Goal: Task Accomplishment & Management: Complete application form

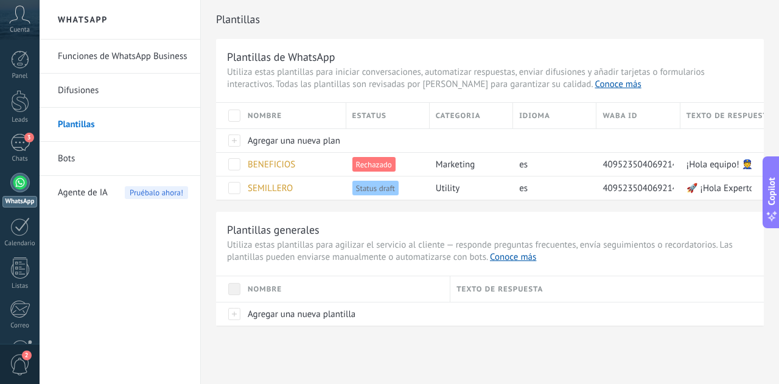
click at [632, 37] on div "Plantillas" at bounding box center [490, 19] width 548 height 39
click at [397, 207] on div "Plantillas de WhatsApp Utiliza estas plantillas para iniciar conversaciones, au…" at bounding box center [490, 182] width 548 height 287
click at [263, 135] on span "Agregar una nueva plantilla" at bounding box center [302, 141] width 108 height 12
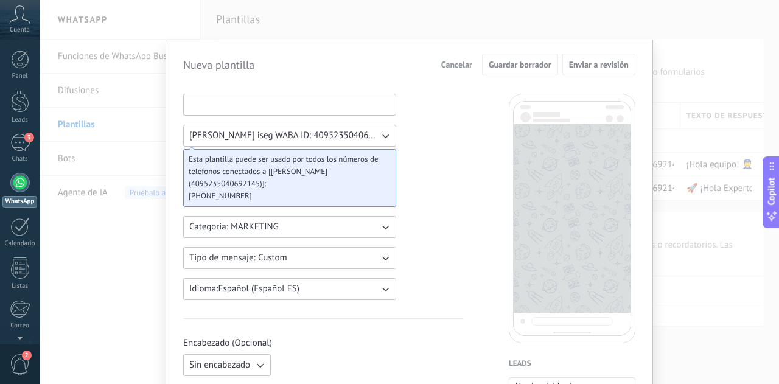
click at [263, 106] on input at bounding box center [290, 103] width 212 height 19
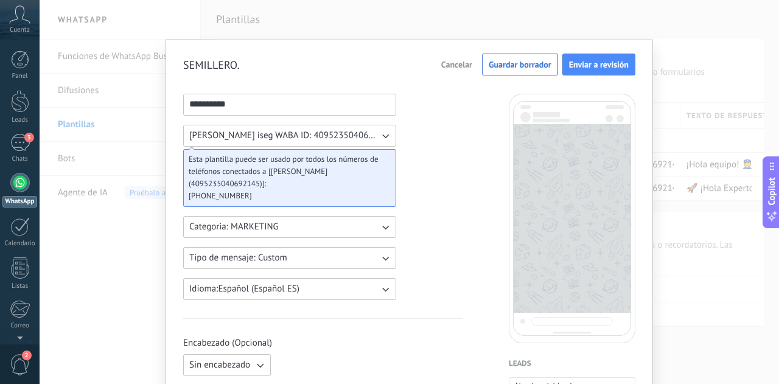
type input "**********"
click at [286, 234] on button "Categoria: MARKETING" at bounding box center [289, 227] width 213 height 22
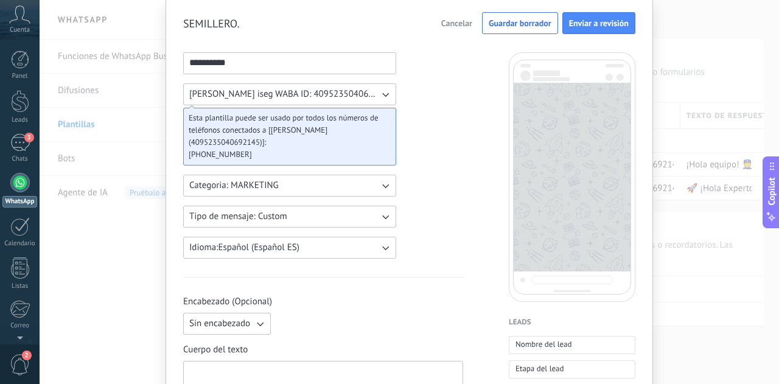
scroll to position [61, 0]
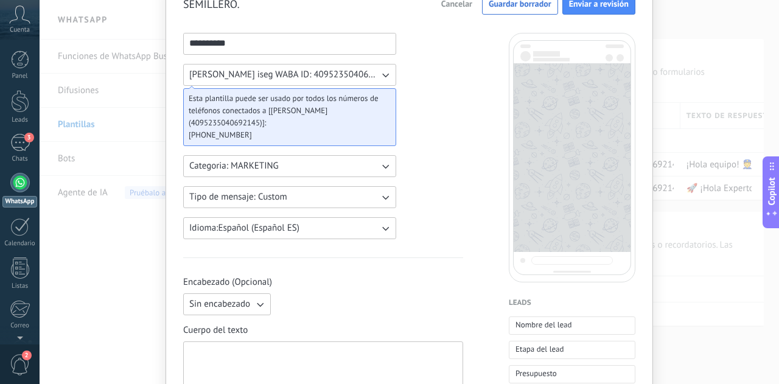
click at [331, 199] on button "Tipo de mensaje: Custom" at bounding box center [289, 197] width 213 height 22
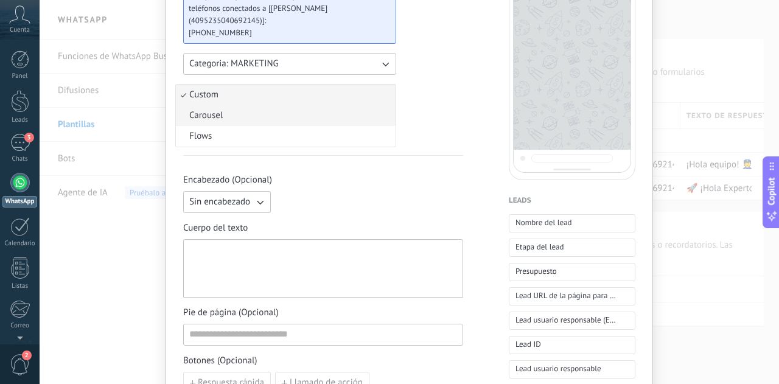
scroll to position [183, 0]
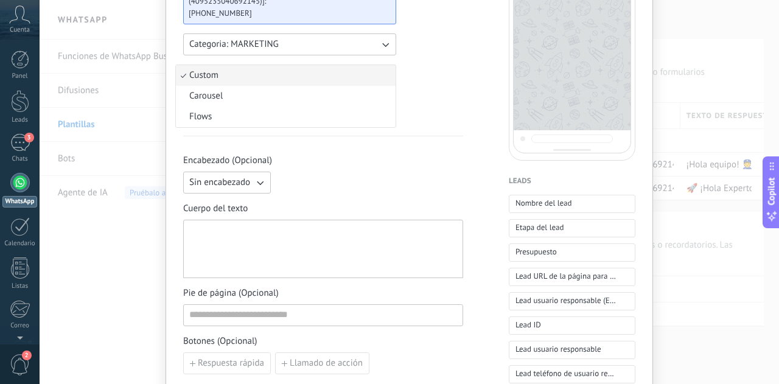
click at [441, 94] on div "**********" at bounding box center [323, 322] width 280 height 822
click at [247, 180] on span "Sin encabezado" at bounding box center [219, 182] width 61 height 12
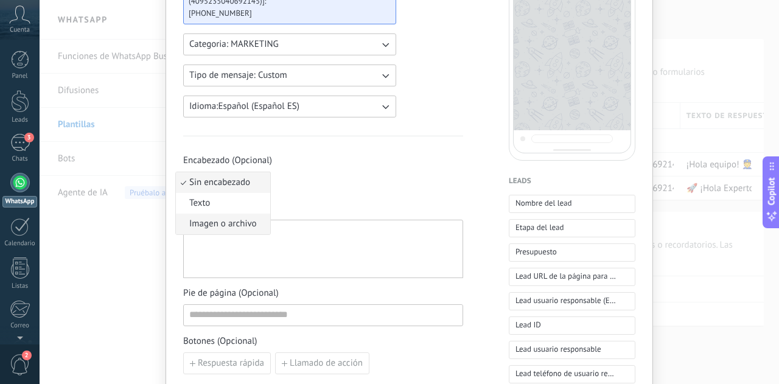
click at [237, 227] on span "Imagen o archivo" at bounding box center [223, 224] width 68 height 12
click at [301, 190] on label "Imagen o archivo" at bounding box center [335, 183] width 119 height 22
click at [276, 172] on input "Imagen o archivo" at bounding box center [276, 172] width 0 height 0
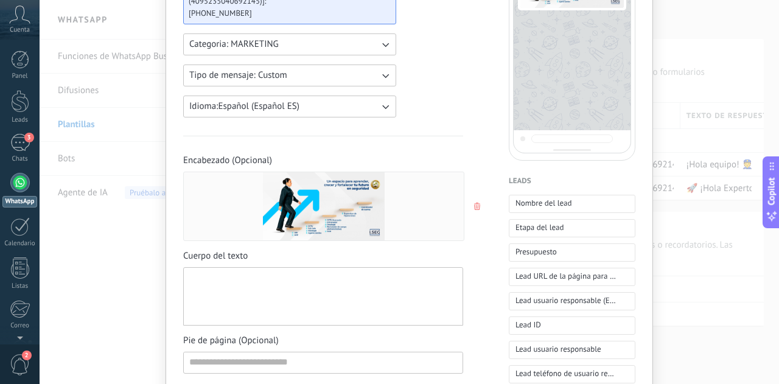
click at [296, 304] on div at bounding box center [323, 297] width 268 height 48
paste div
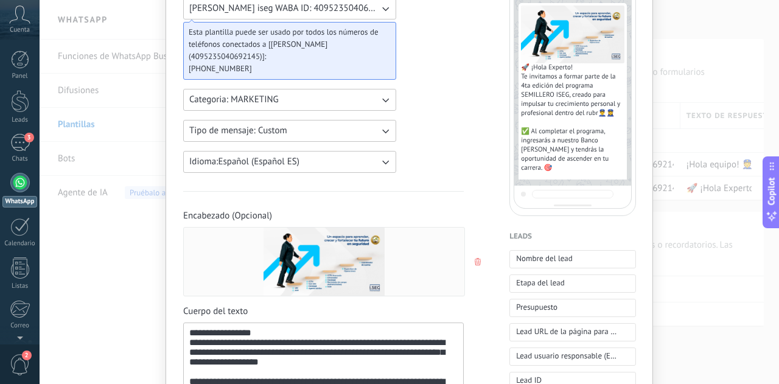
scroll to position [0, 0]
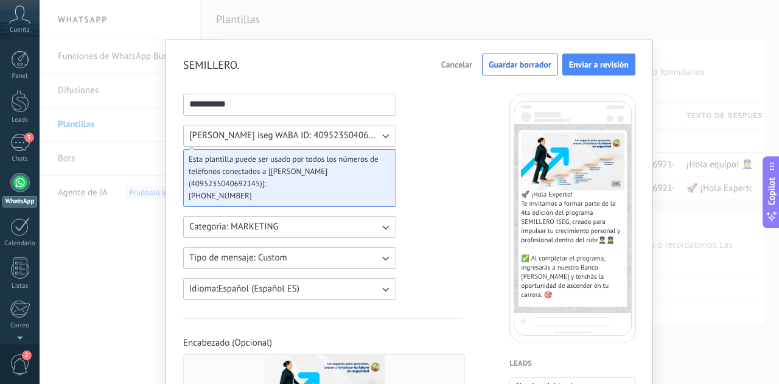
click at [293, 253] on button "Tipo de mensaje: Custom" at bounding box center [289, 258] width 213 height 22
click at [290, 298] on li "Flows" at bounding box center [286, 299] width 220 height 21
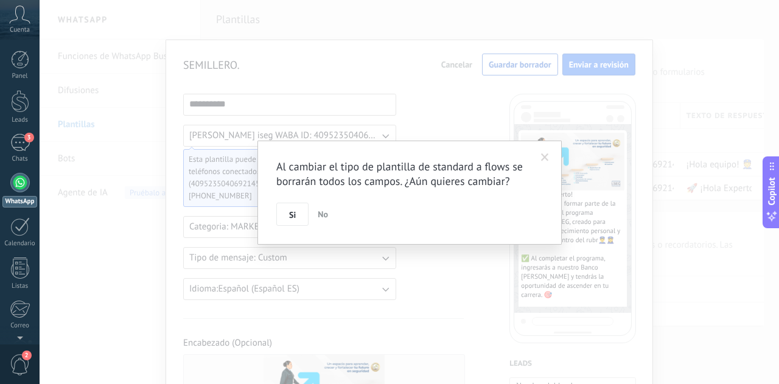
click at [542, 160] on span at bounding box center [545, 157] width 8 height 9
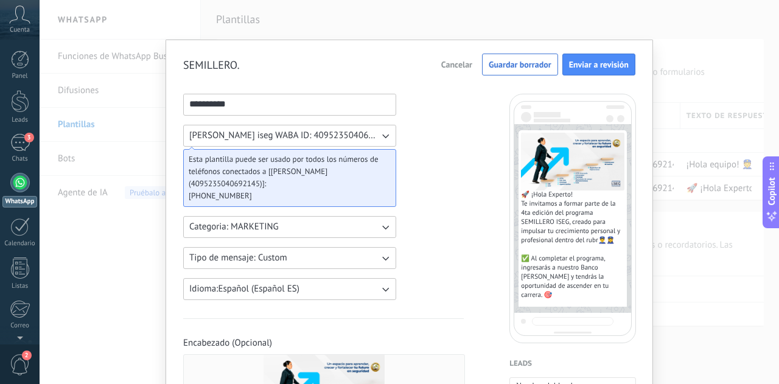
click at [305, 260] on button "Tipo de mensaje: Custom" at bounding box center [289, 258] width 213 height 22
click at [590, 68] on span "Enviar a revisión" at bounding box center [599, 64] width 60 height 9
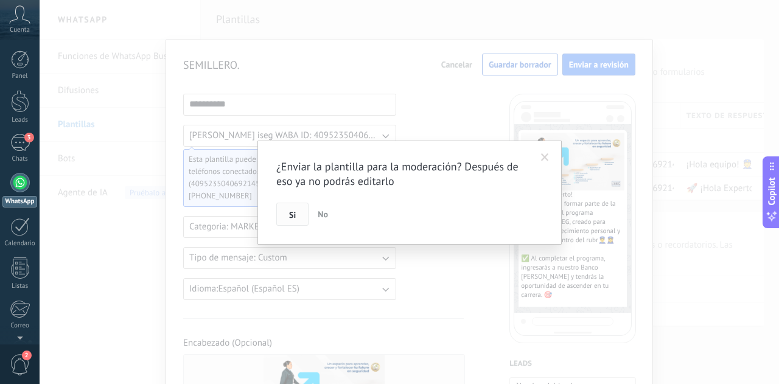
click at [296, 209] on button "Si" at bounding box center [292, 214] width 32 height 23
